Goal: Information Seeking & Learning: Check status

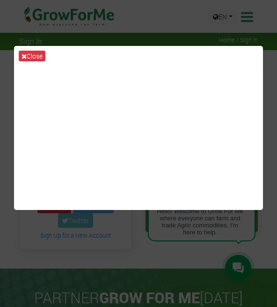
click at [37, 61] on button "Close" at bounding box center [32, 56] width 27 height 11
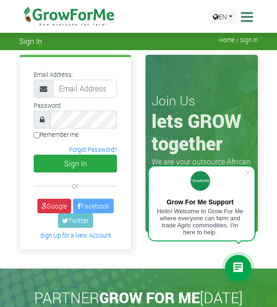
click at [57, 205] on link "Google" at bounding box center [54, 206] width 34 height 15
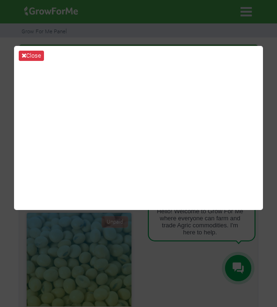
click at [39, 61] on button "Close" at bounding box center [31, 56] width 25 height 10
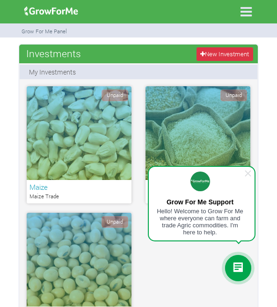
click at [247, 169] on span at bounding box center [248, 173] width 9 height 9
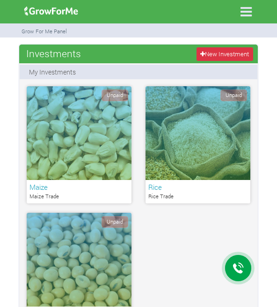
click at [246, 13] on icon at bounding box center [247, 12] width 20 height 20
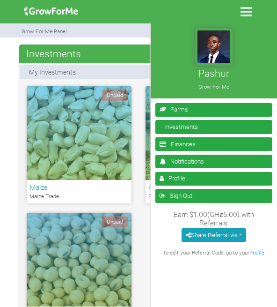
click at [217, 147] on link "Finances" at bounding box center [214, 144] width 117 height 14
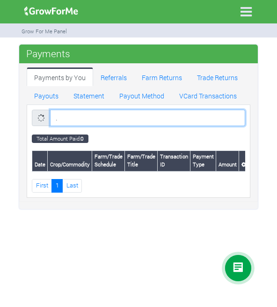
type input "."
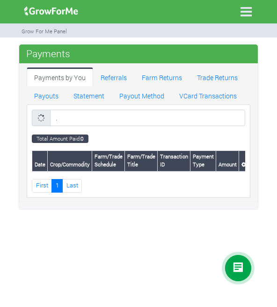
click at [88, 91] on link "Statement" at bounding box center [89, 95] width 46 height 19
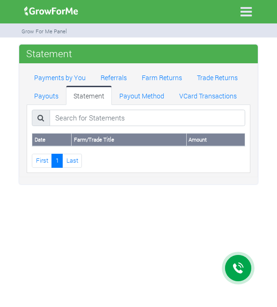
click at [46, 95] on link "Payouts" at bounding box center [46, 95] width 39 height 19
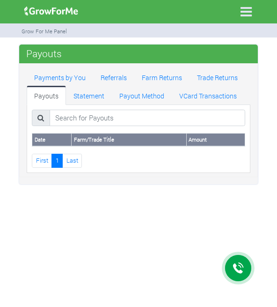
click at [166, 78] on link "Farm Returns" at bounding box center [161, 76] width 55 height 19
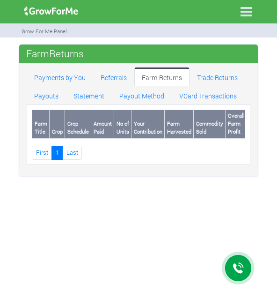
click at [223, 77] on link "Trade Returns" at bounding box center [218, 76] width 56 height 19
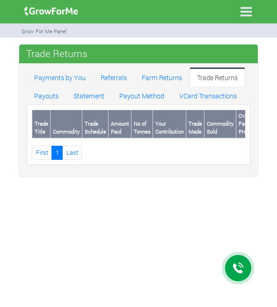
click at [209, 95] on link "VCard Transactions" at bounding box center [208, 95] width 73 height 19
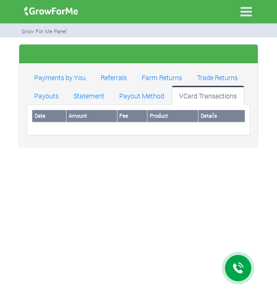
click at [81, 74] on link "Payments by You" at bounding box center [60, 76] width 67 height 19
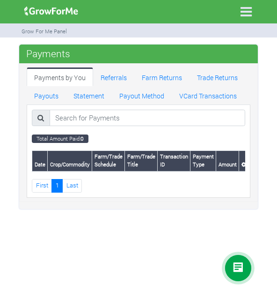
click at [238, 260] on div at bounding box center [238, 268] width 26 height 26
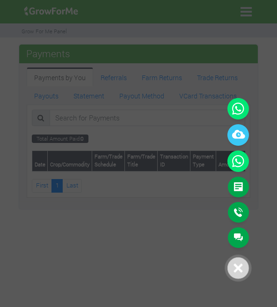
click at [240, 110] on icon at bounding box center [239, 109] width 22 height 22
